Goal: Transaction & Acquisition: Purchase product/service

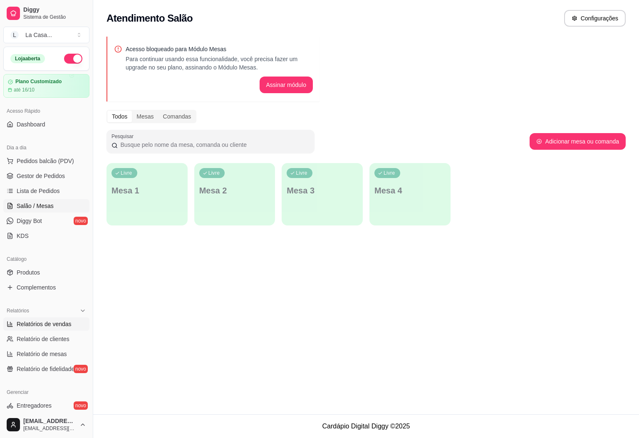
click at [68, 327] on span "Relatórios de vendas" at bounding box center [44, 324] width 55 height 8
select select "ALL"
select select "0"
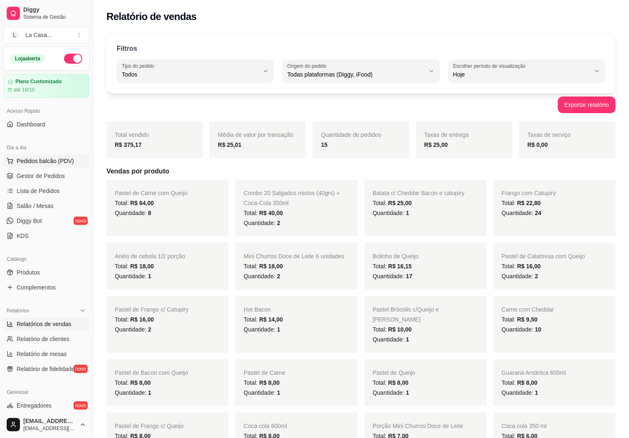
click at [59, 163] on span "Pedidos balcão (PDV)" at bounding box center [45, 161] width 57 height 8
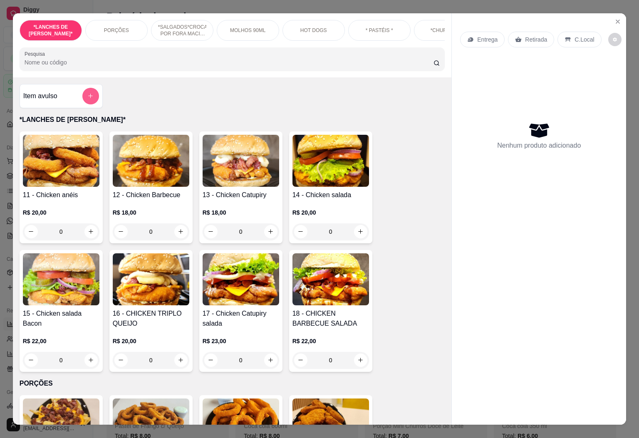
click at [89, 99] on icon "add-separate-item" at bounding box center [90, 96] width 6 height 6
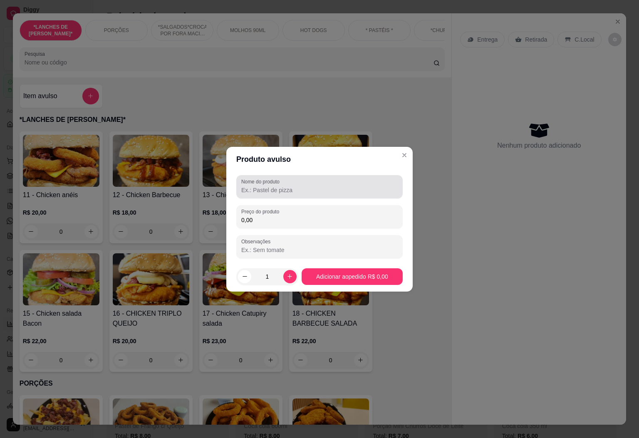
click at [282, 195] on div at bounding box center [319, 186] width 156 height 17
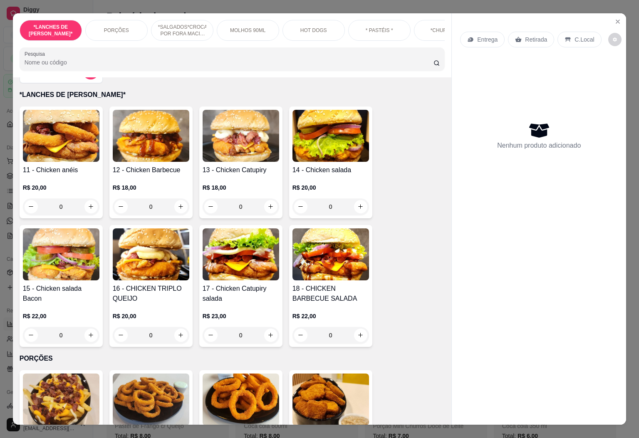
scroll to position [50, 0]
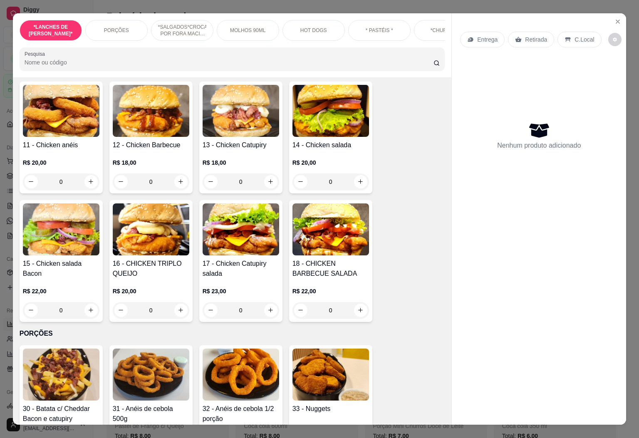
click at [195, 25] on p "*SALGADOS*CROCANTE POR FORA MACIO POR DENTRO!" at bounding box center [182, 30] width 48 height 13
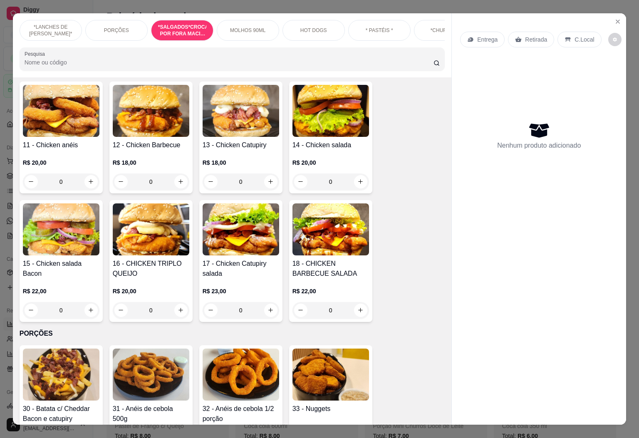
scroll to position [18, 0]
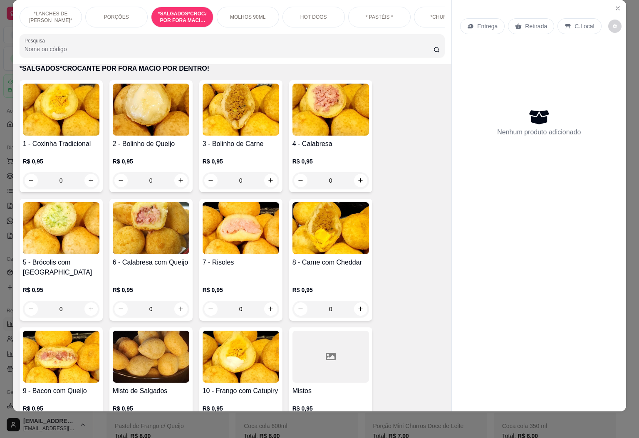
click at [67, 175] on input "0" at bounding box center [61, 180] width 47 height 17
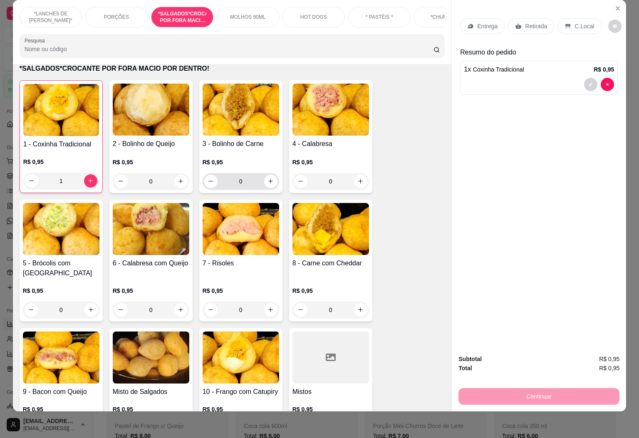
type input "1"
click at [248, 179] on input "0" at bounding box center [240, 181] width 47 height 17
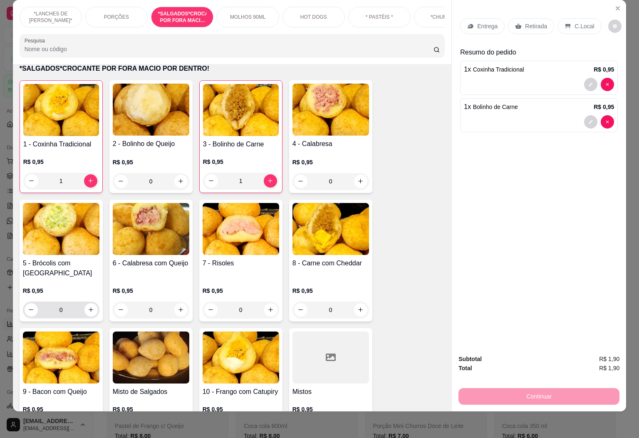
type input "1"
click at [61, 301] on input "0" at bounding box center [61, 309] width 47 height 17
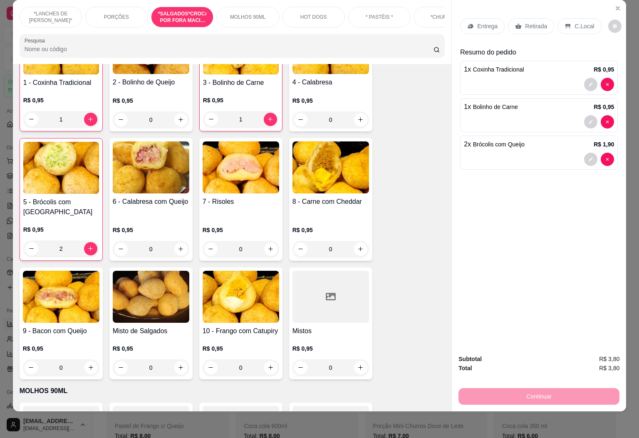
scroll to position [627, 0]
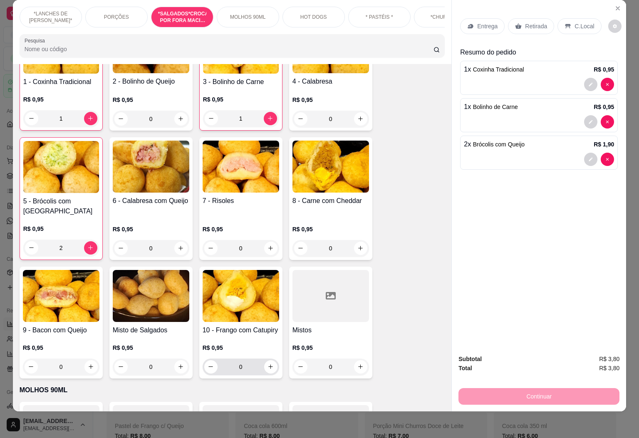
type input "2"
click at [242, 361] on input "0" at bounding box center [240, 366] width 47 height 17
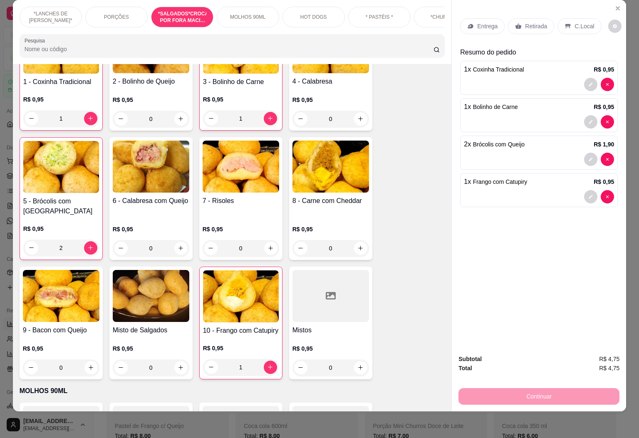
type input "1"
click at [574, 22] on p "C.Local" at bounding box center [584, 26] width 20 height 8
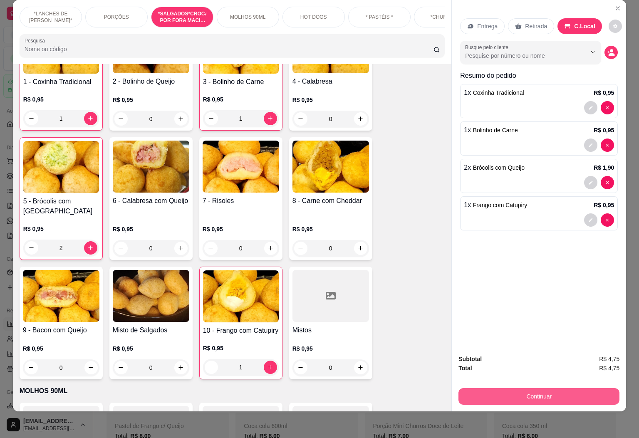
click at [499, 388] on button "Continuar" at bounding box center [538, 396] width 161 height 17
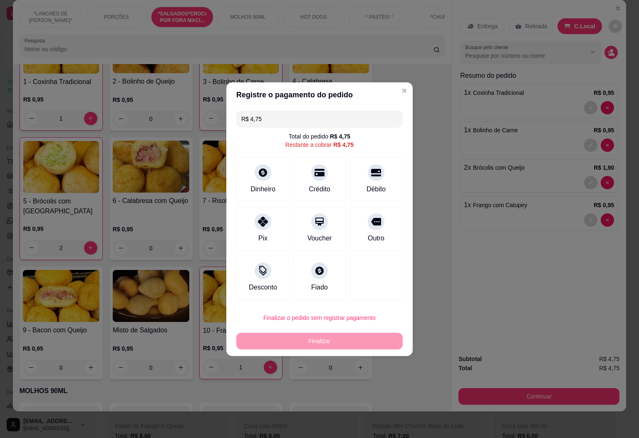
click at [264, 342] on div "Finalizar" at bounding box center [319, 341] width 166 height 17
click at [288, 323] on button "Finalizar o pedido sem registrar pagamento" at bounding box center [319, 317] width 166 height 17
click at [361, 388] on button "Confirmar" at bounding box center [371, 386] width 31 height 13
type input "0"
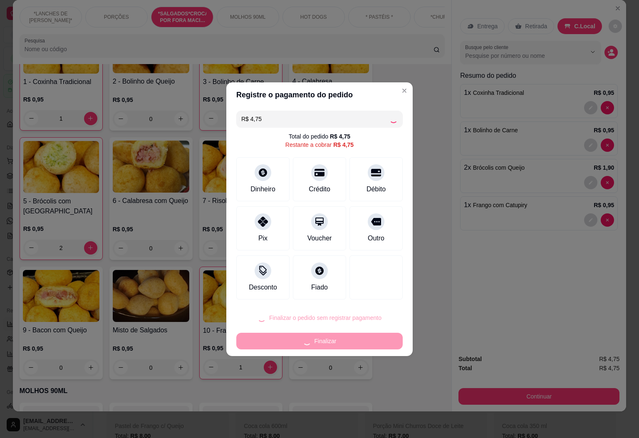
type input "0"
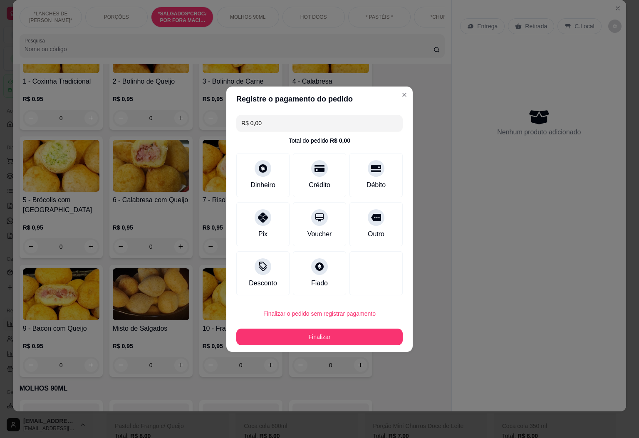
type input "R$ 0,00"
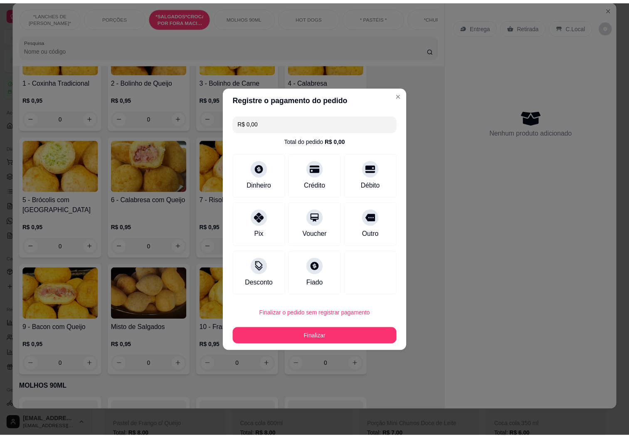
scroll to position [627, 0]
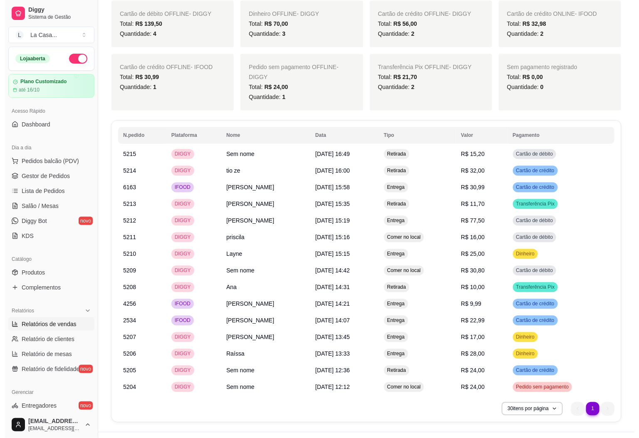
scroll to position [649, 0]
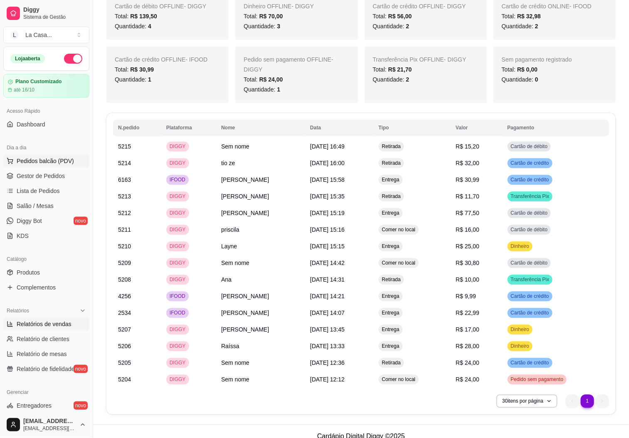
click at [62, 162] on span "Pedidos balcão (PDV)" at bounding box center [45, 161] width 57 height 8
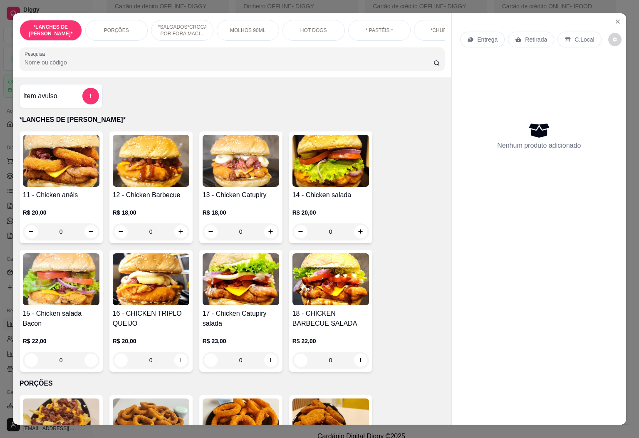
click at [191, 27] on p "*SALGADOS*CROCANTE POR FORA MACIO POR DENTRO!" at bounding box center [182, 30] width 48 height 13
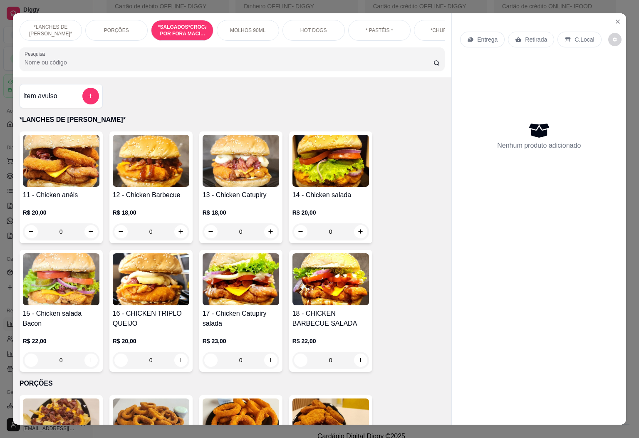
scroll to position [18, 0]
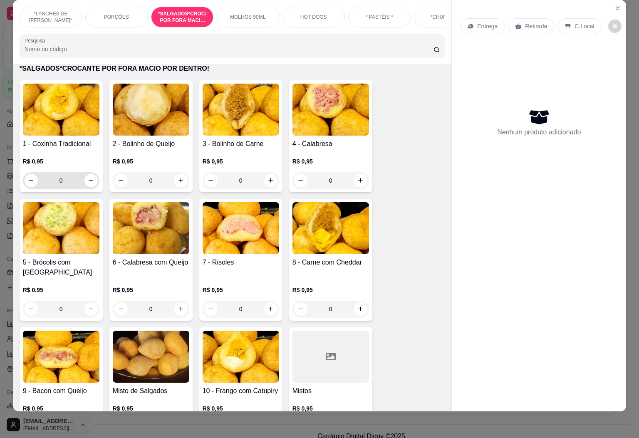
click at [77, 178] on input "0" at bounding box center [61, 180] width 47 height 17
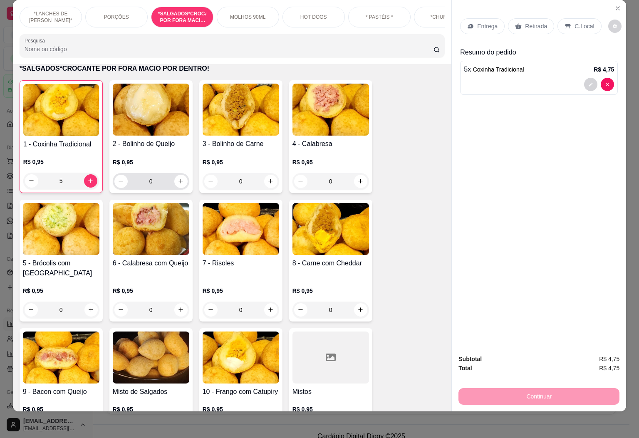
type input "5"
click at [149, 185] on input "0" at bounding box center [151, 181] width 47 height 17
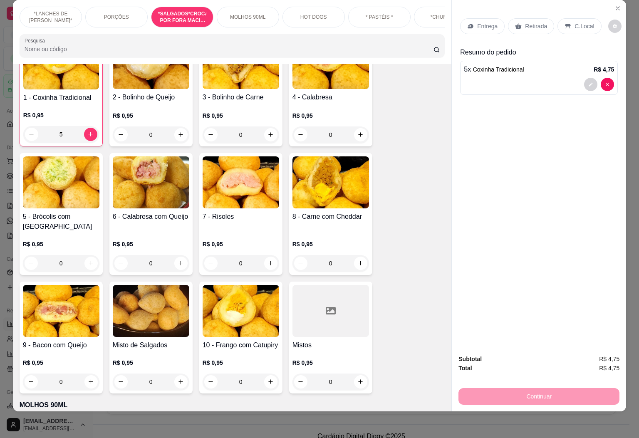
scroll to position [627, 0]
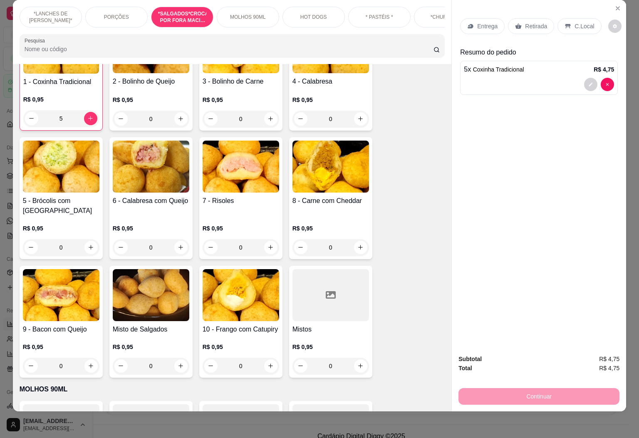
click at [76, 362] on input "0" at bounding box center [61, 366] width 47 height 17
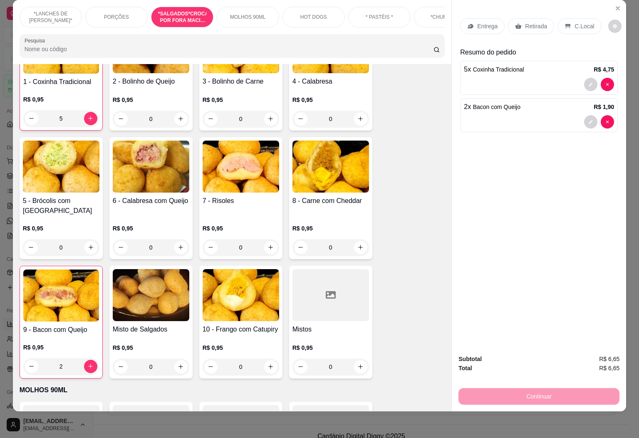
type input "2"
click at [544, 18] on div "Retirada" at bounding box center [531, 26] width 46 height 16
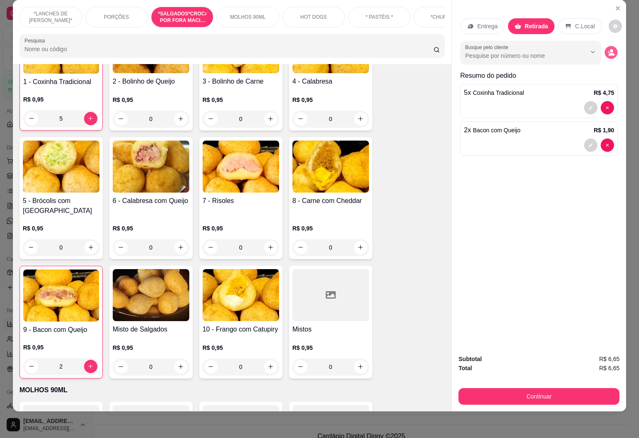
click at [608, 49] on icon "decrease-product-quantity" at bounding box center [611, 52] width 7 height 7
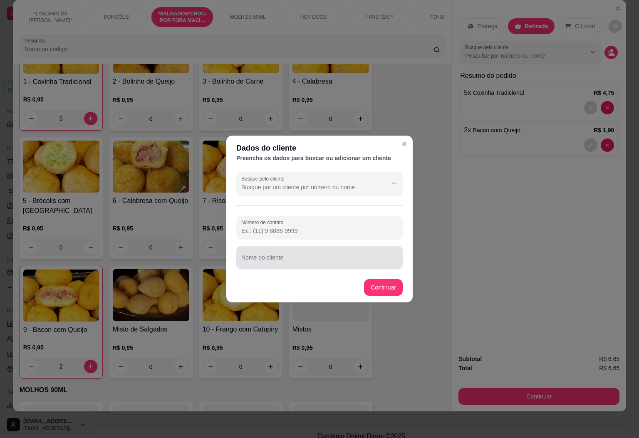
click at [318, 250] on div at bounding box center [319, 257] width 156 height 17
click at [242, 260] on input "talita" at bounding box center [319, 261] width 156 height 8
click at [243, 260] on input "talita" at bounding box center [319, 261] width 156 height 8
type input "thalita"
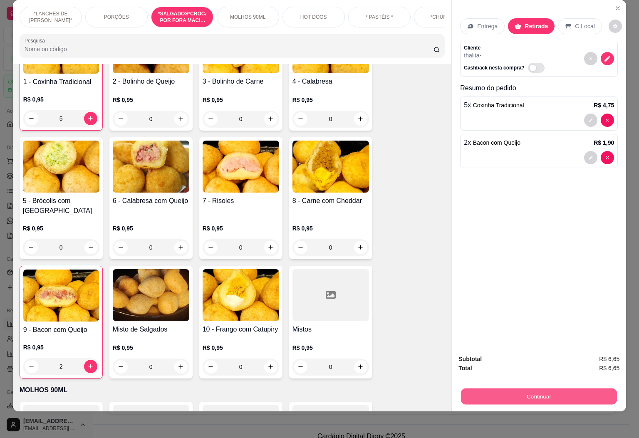
click at [580, 388] on button "Continuar" at bounding box center [539, 396] width 156 height 16
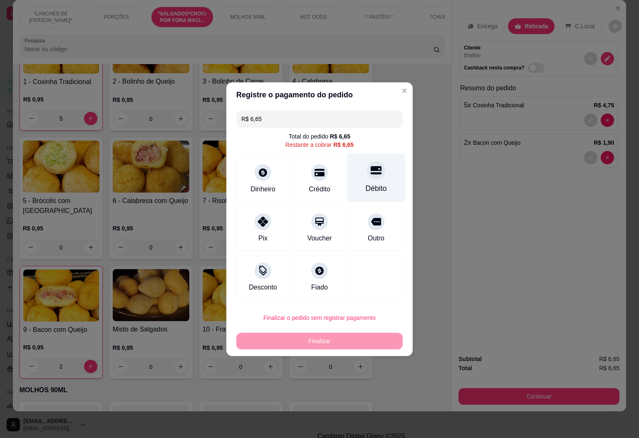
click at [373, 177] on div at bounding box center [376, 170] width 18 height 18
type input "R$ 0,00"
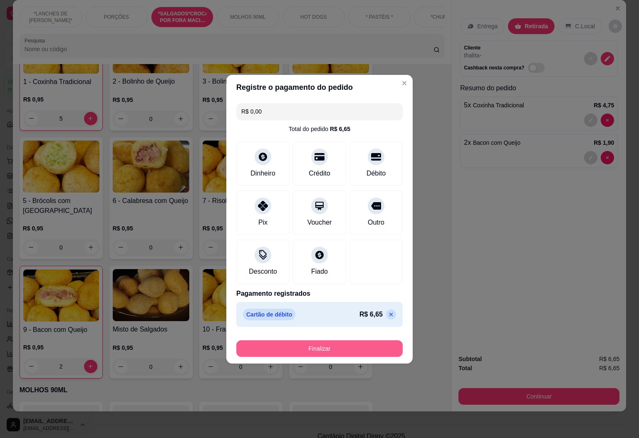
click at [350, 353] on button "Finalizar" at bounding box center [319, 348] width 166 height 17
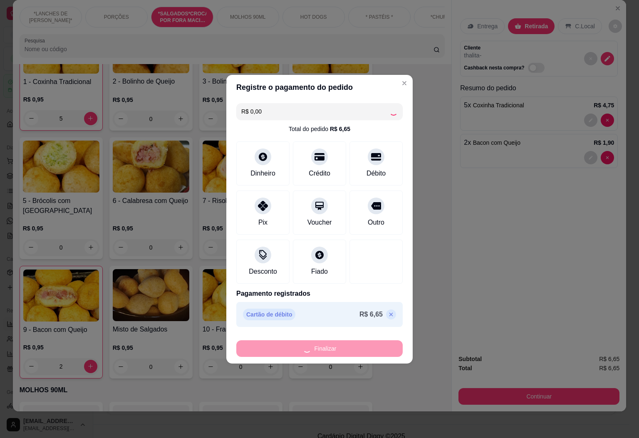
type input "0"
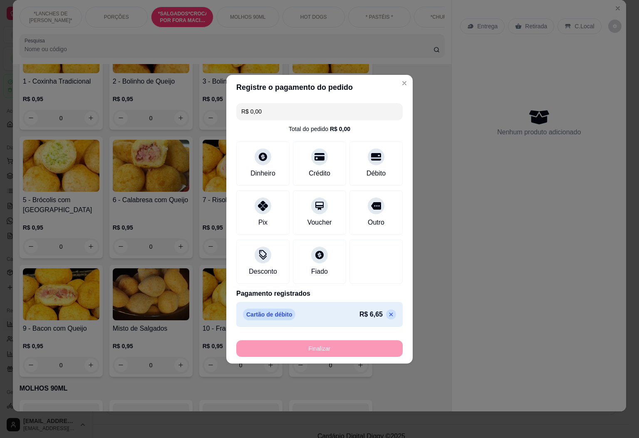
type input "-R$ 6,65"
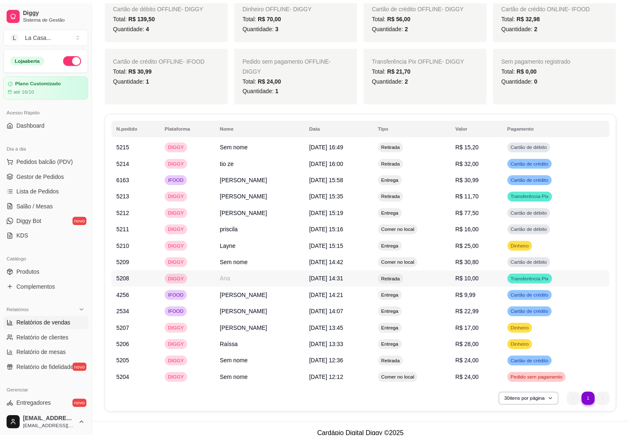
scroll to position [639, 0]
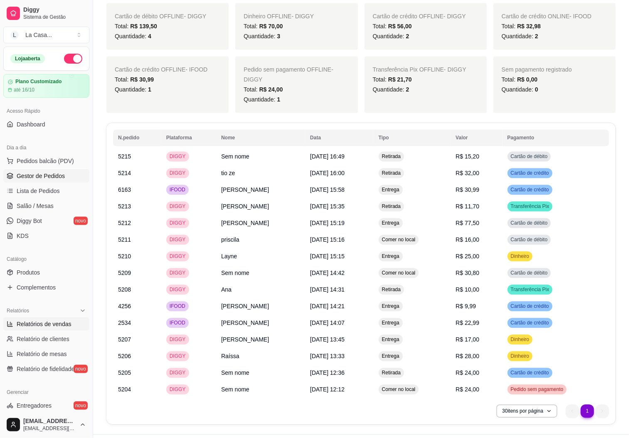
click at [42, 176] on span "Gestor de Pedidos" at bounding box center [41, 176] width 48 height 8
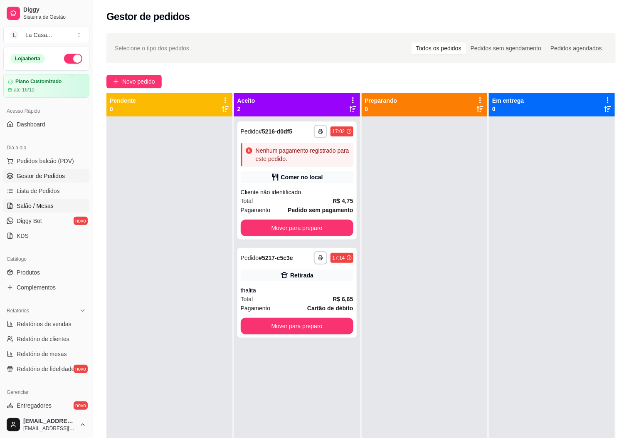
click at [53, 200] on link "Salão / Mesas" at bounding box center [46, 205] width 86 height 13
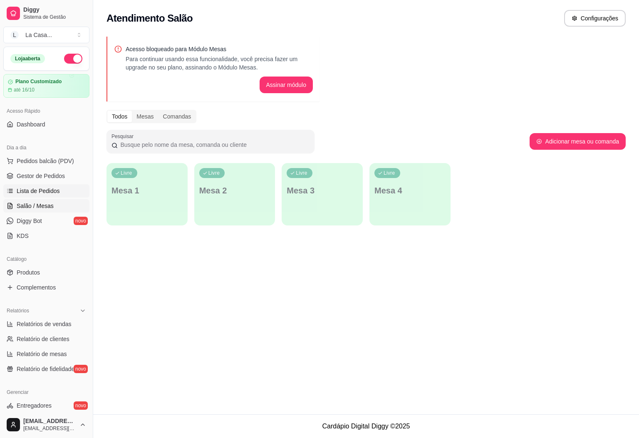
click at [55, 195] on span "Lista de Pedidos" at bounding box center [38, 191] width 43 height 8
